Goal: Transaction & Acquisition: Purchase product/service

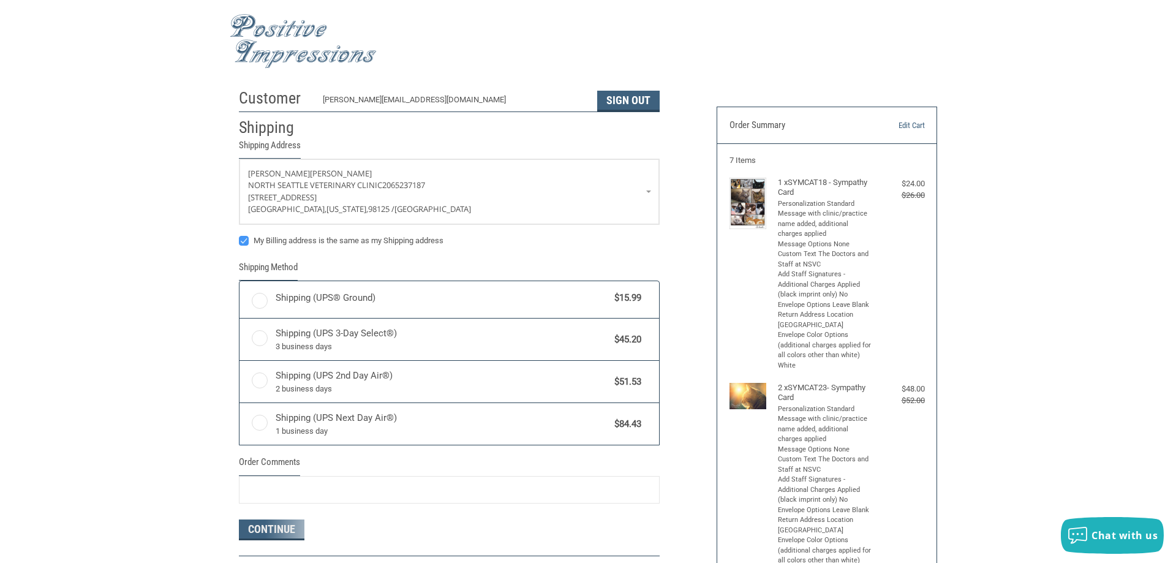
radio input "true"
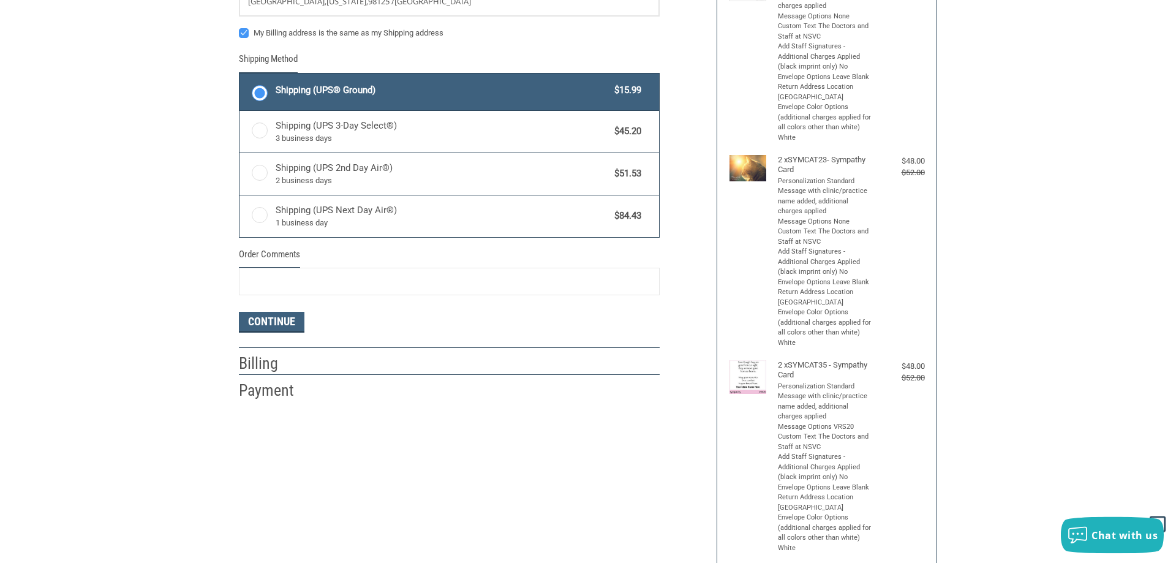
scroll to position [250, 0]
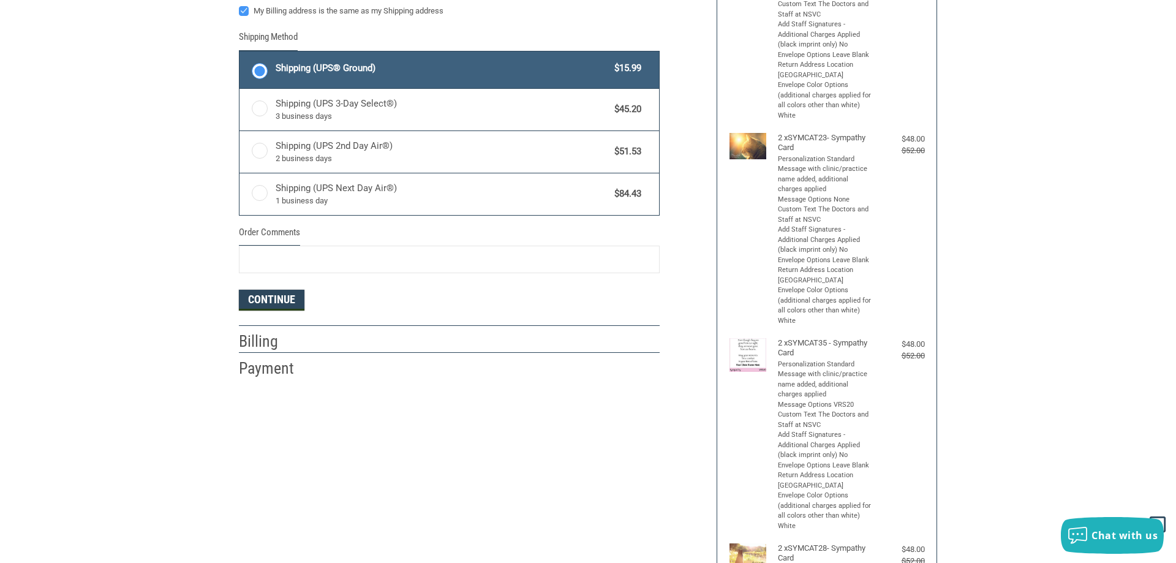
click at [266, 299] on button "Continue" at bounding box center [272, 300] width 66 height 21
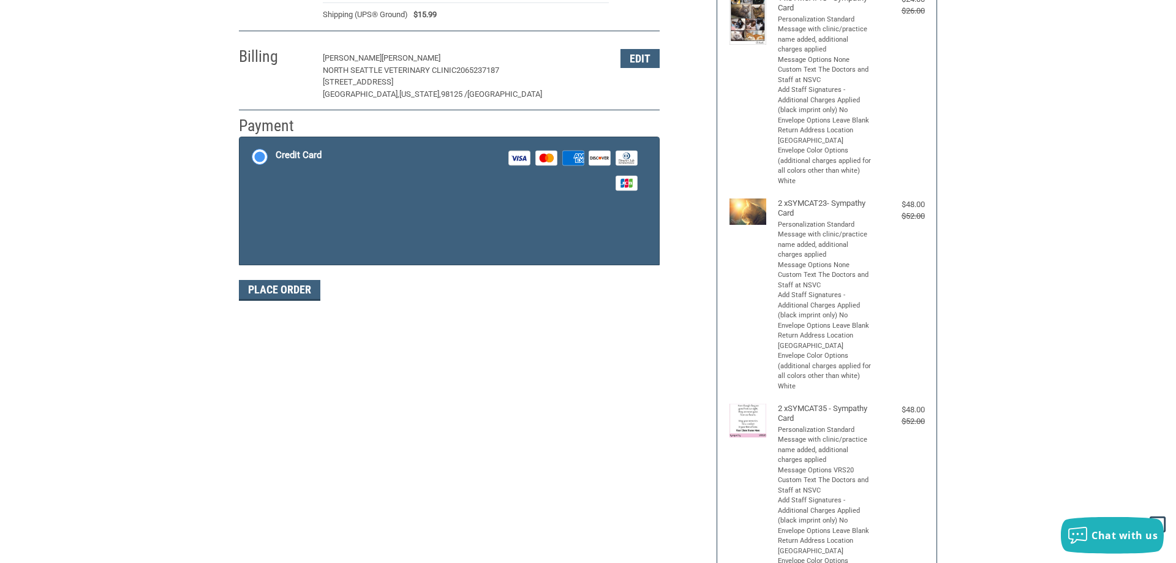
scroll to position [183, 0]
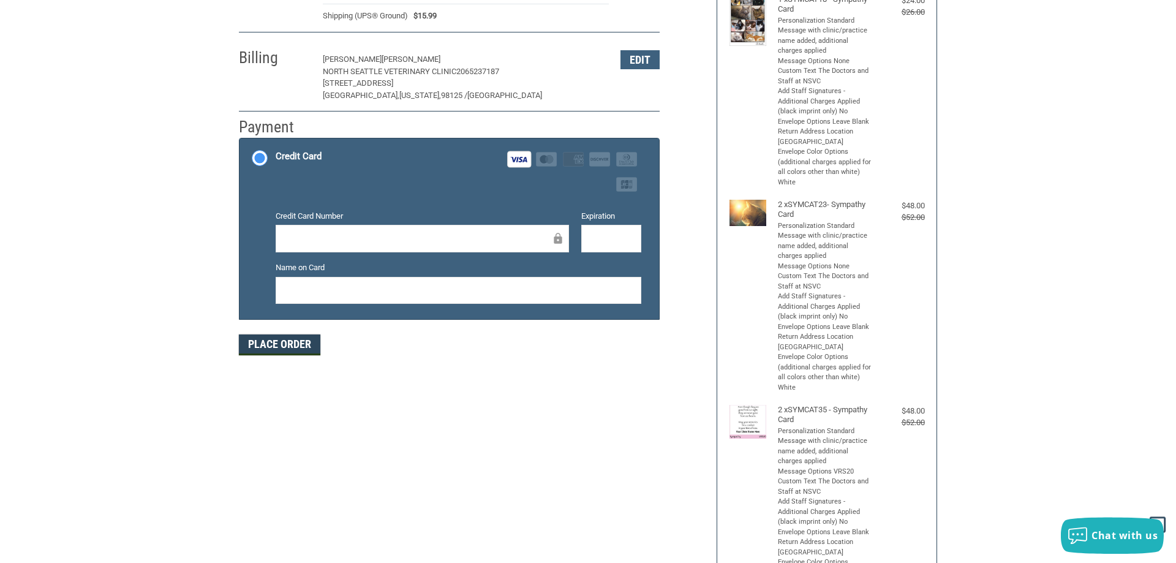
click at [277, 344] on button "Place Order" at bounding box center [279, 344] width 81 height 21
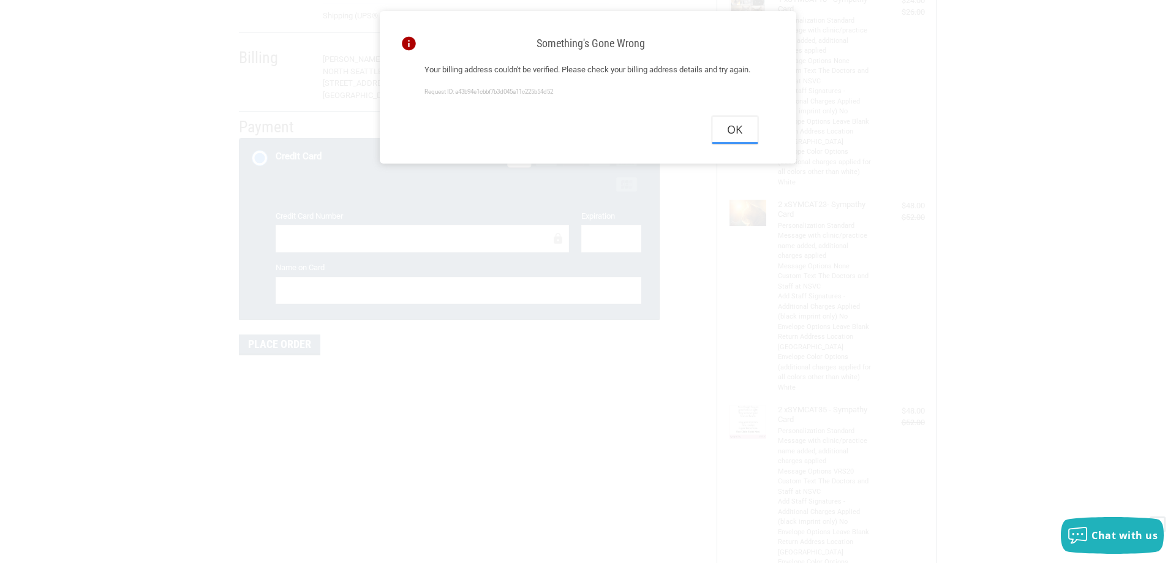
click at [735, 143] on button "Ok" at bounding box center [734, 130] width 45 height 28
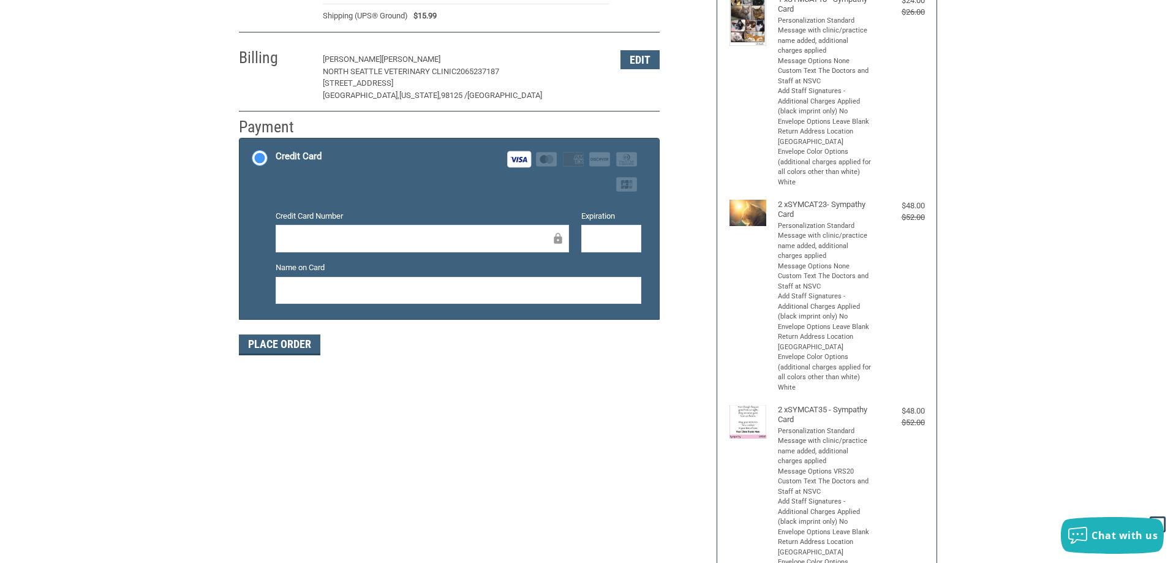
scroll to position [58, 0]
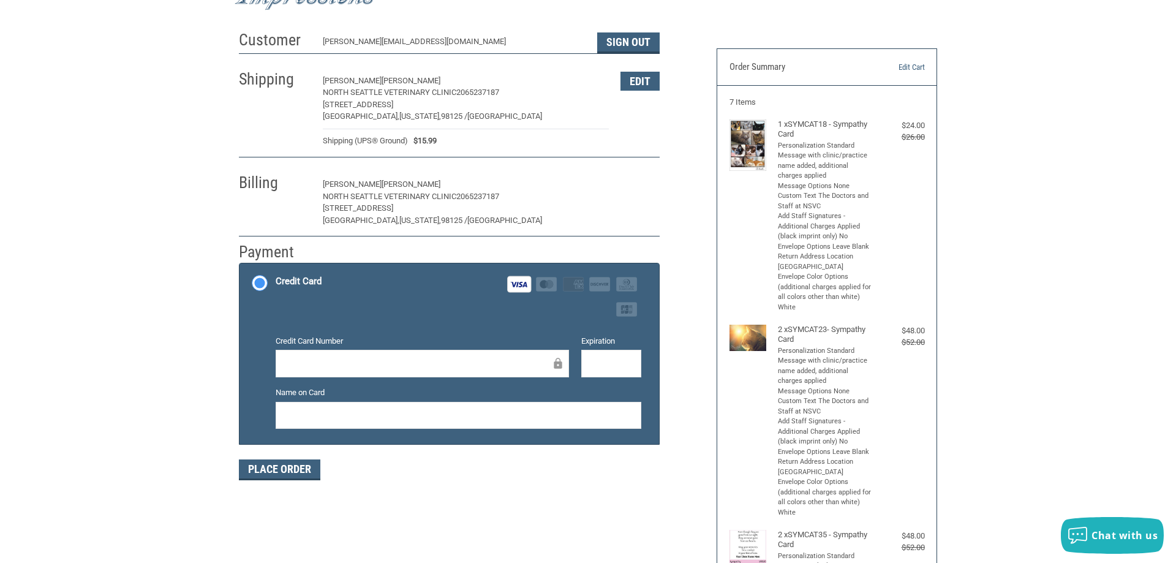
click at [638, 188] on button "Edit" at bounding box center [639, 184] width 39 height 19
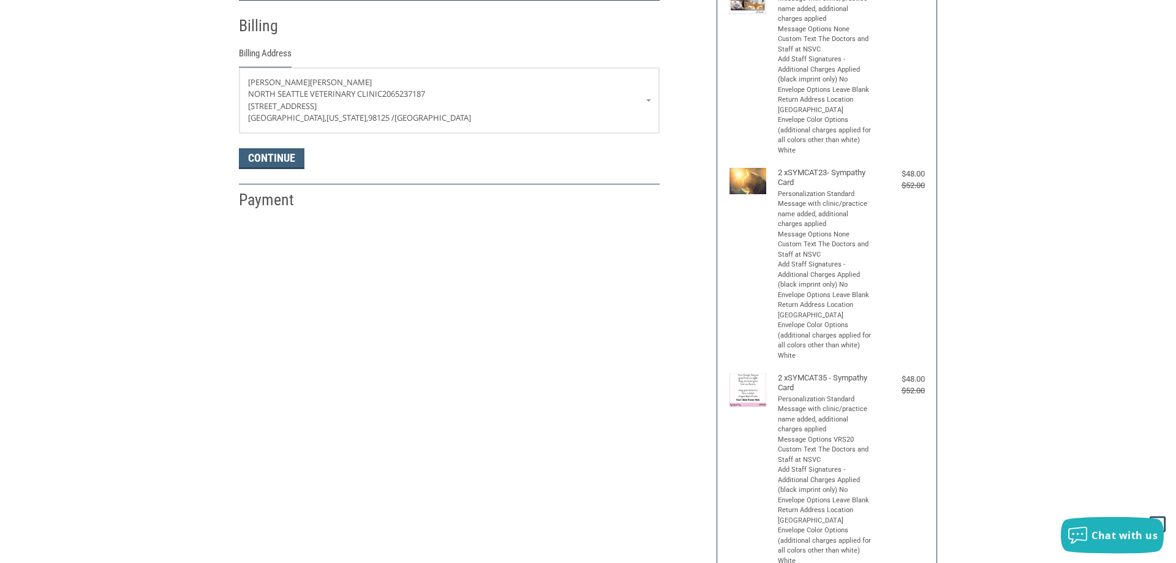
scroll to position [216, 0]
click at [600, 100] on p "[STREET_ADDRESS]" at bounding box center [449, 105] width 402 height 12
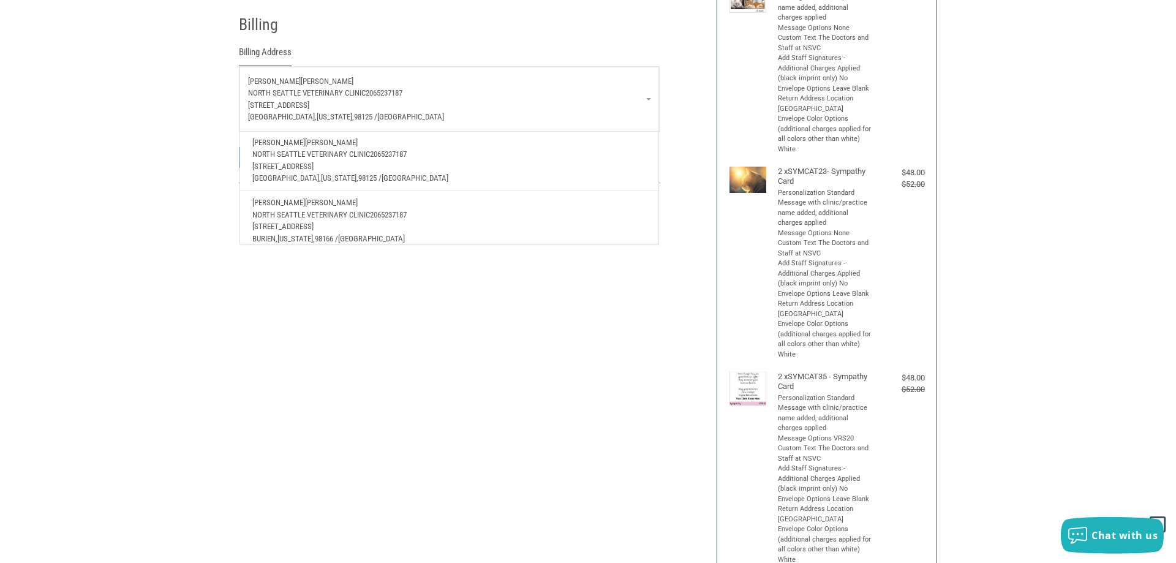
scroll to position [36, 0]
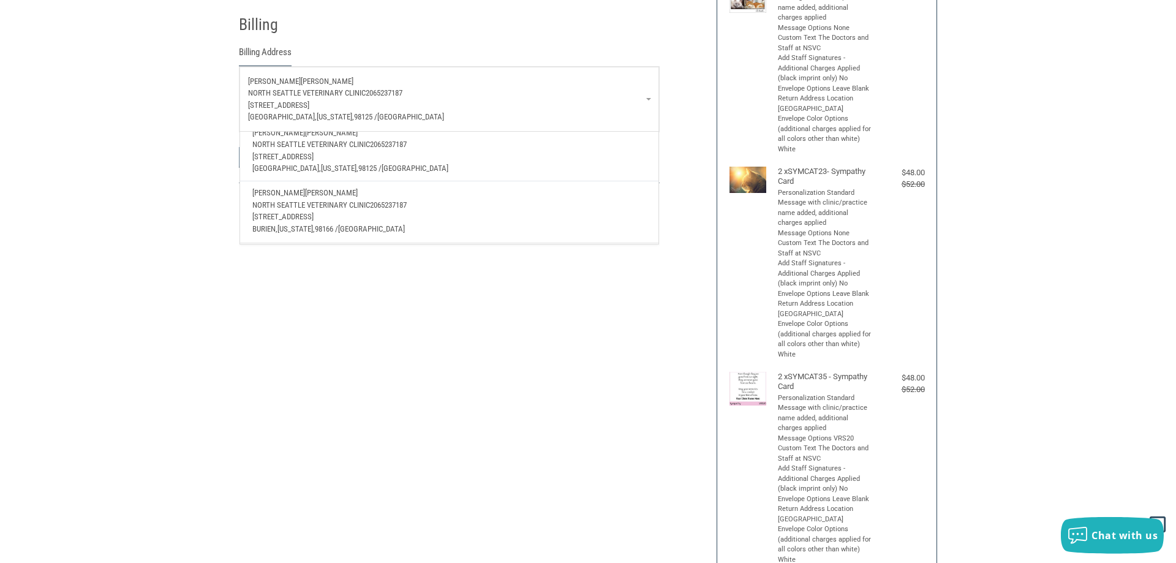
click at [442, 208] on p "[GEOGRAPHIC_DATA] 2065237187" at bounding box center [449, 205] width 394 height 12
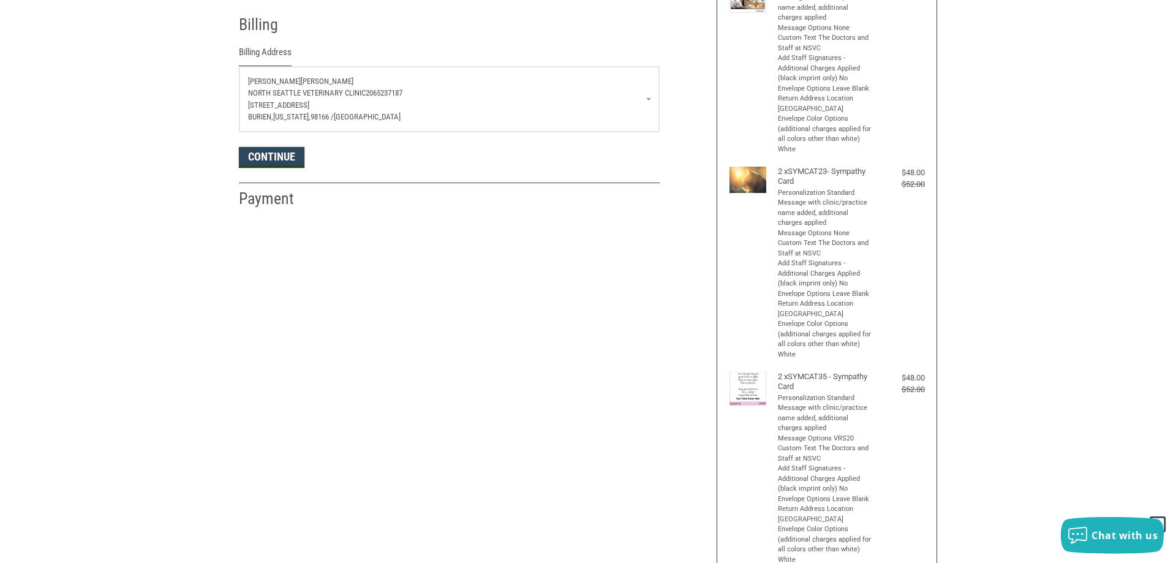
click at [269, 160] on button "Continue" at bounding box center [272, 157] width 66 height 21
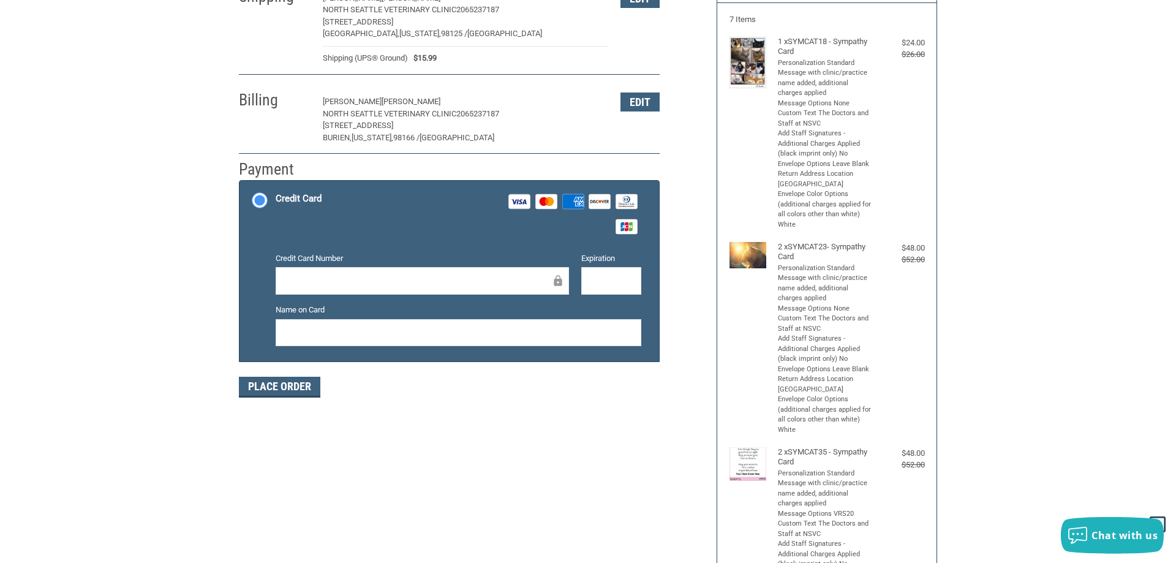
scroll to position [121, 0]
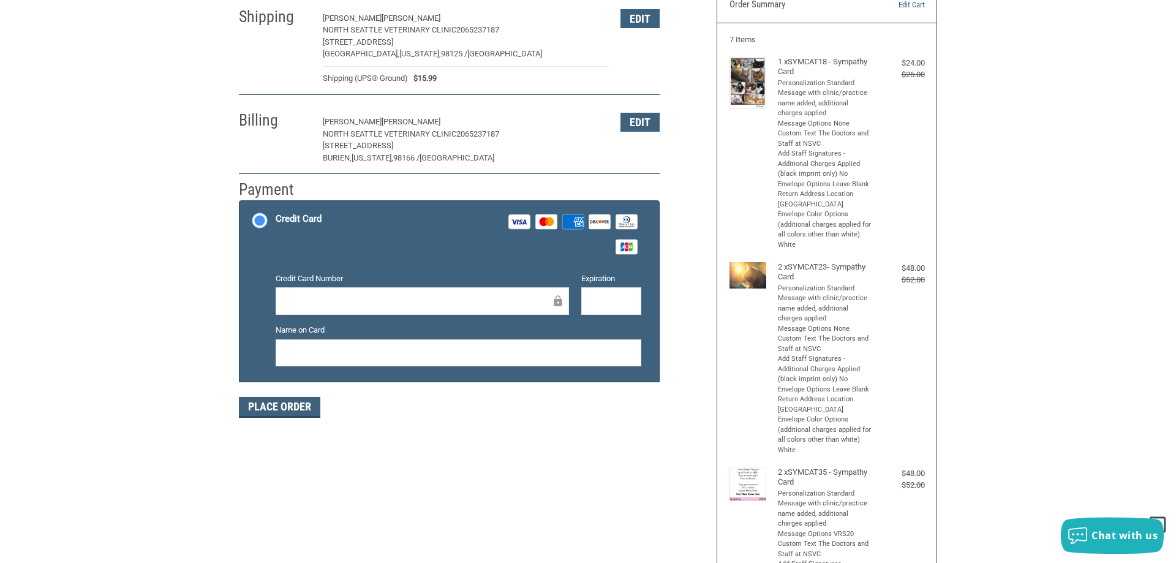
click at [372, 320] on div "Credit Card Number Expiration Name on Card" at bounding box center [458, 324] width 378 height 103
click at [267, 413] on button "Place Order" at bounding box center [279, 407] width 81 height 21
